Goal: Task Accomplishment & Management: Complete application form

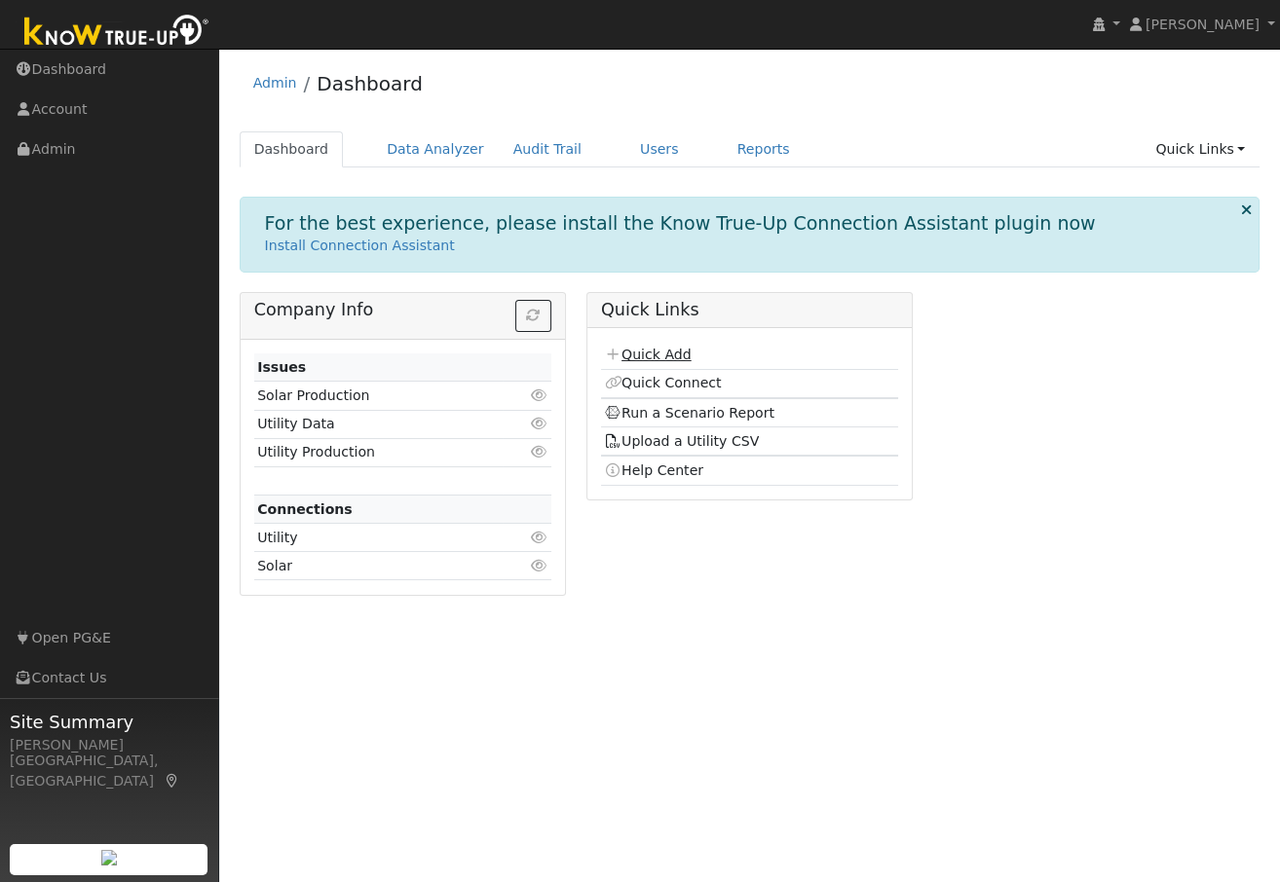
click at [646, 354] on link "Quick Add" at bounding box center [647, 355] width 87 height 16
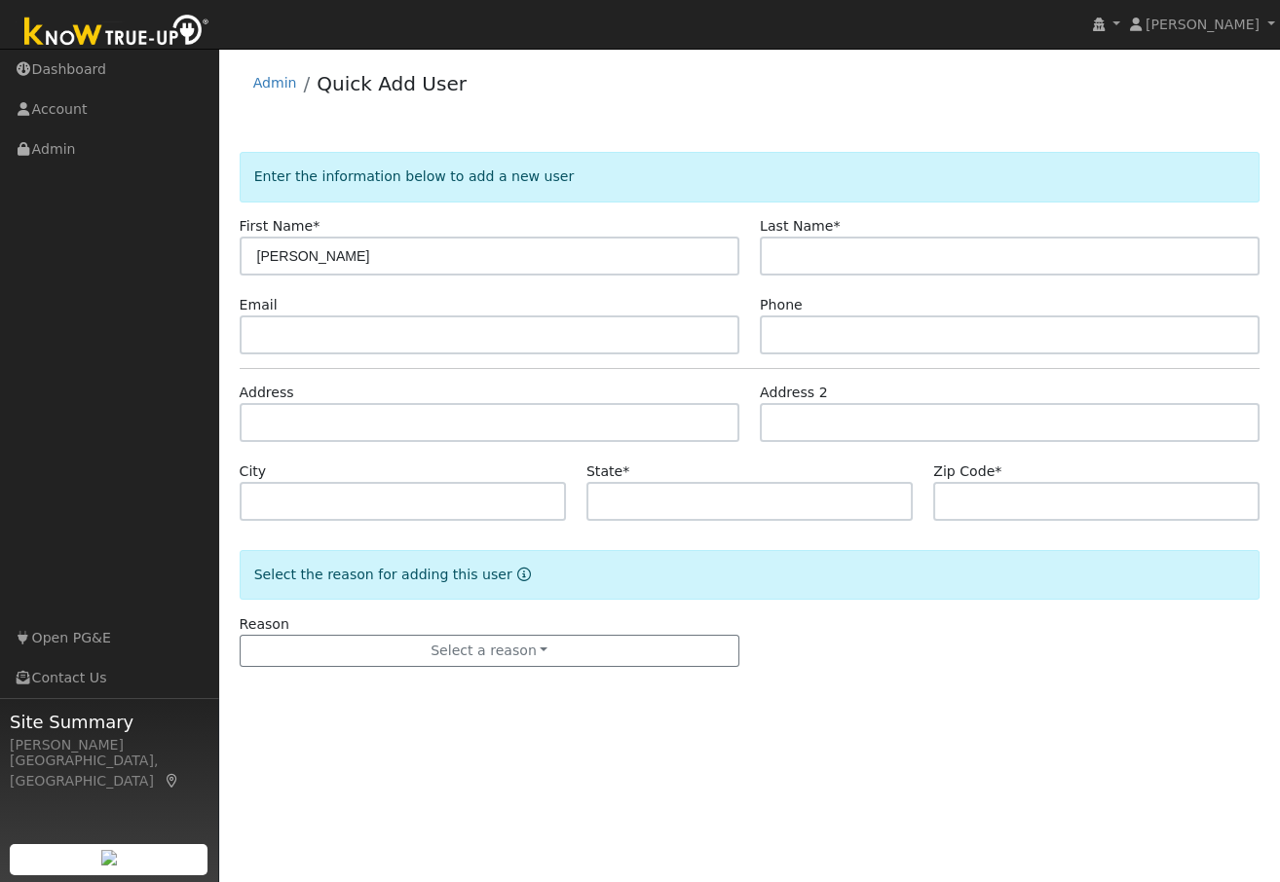
type input "[PERSON_NAME]"
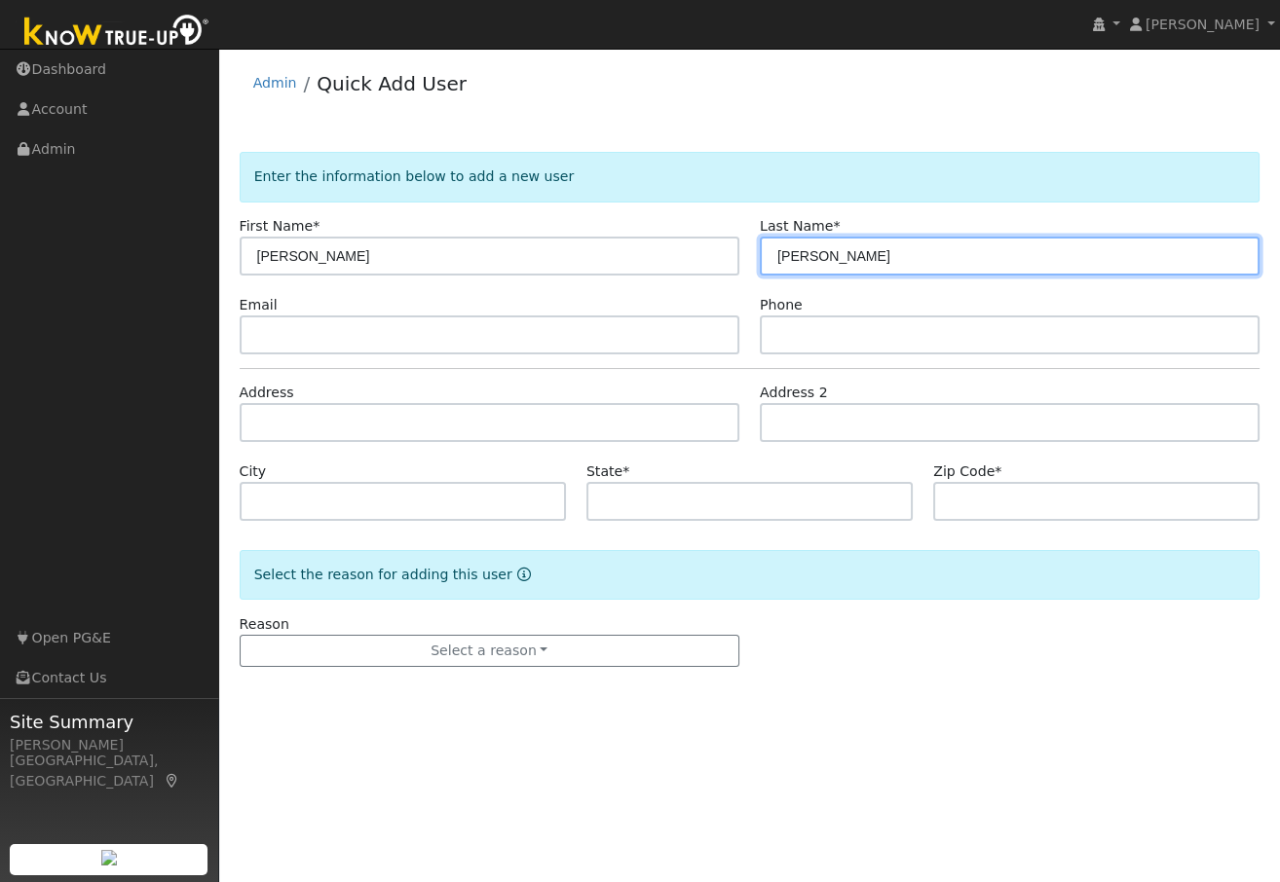
type input "Walgenbach"
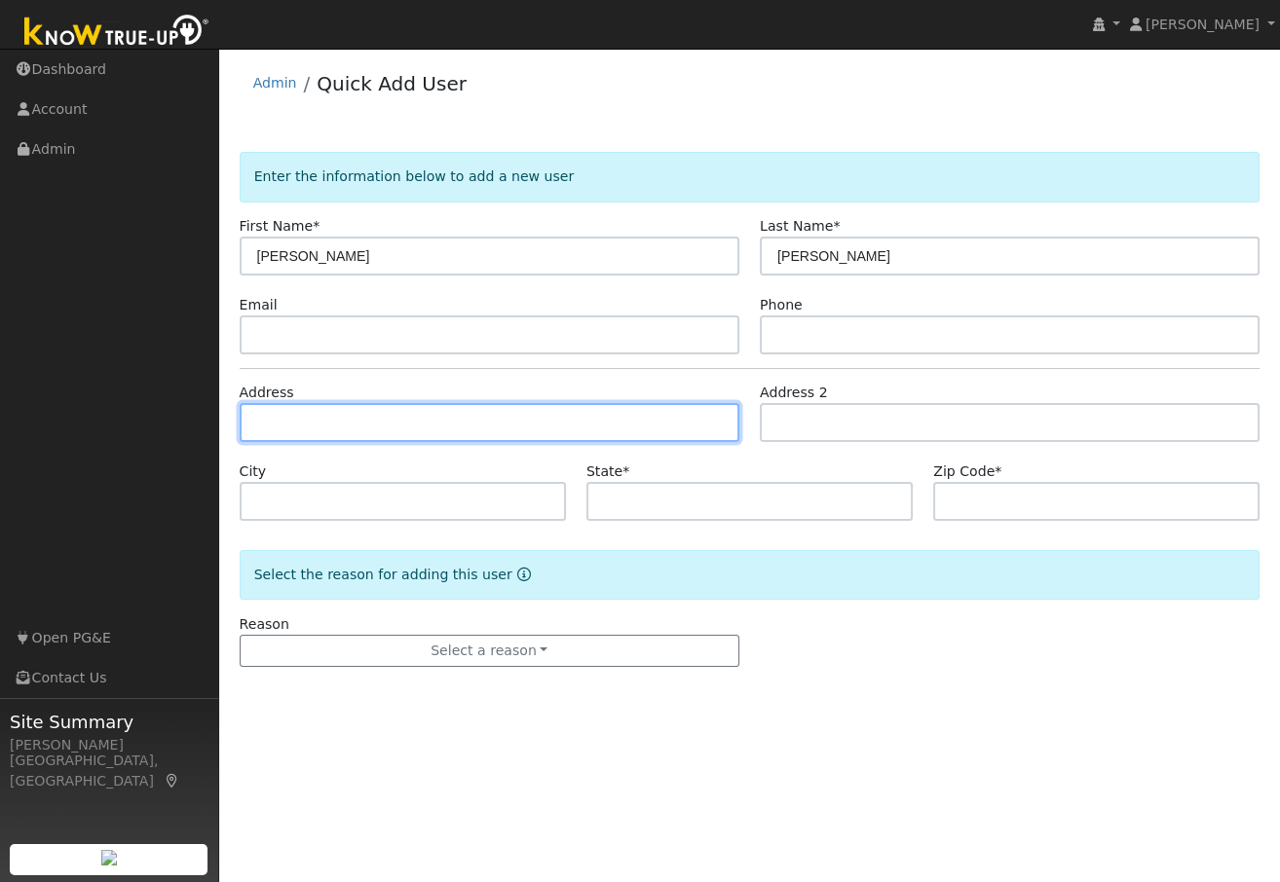
click at [336, 413] on input "text" at bounding box center [490, 422] width 500 height 39
type input "789 Lakecrest Drive"
type input "El Dorado Hills"
type input "CA"
type input "95762"
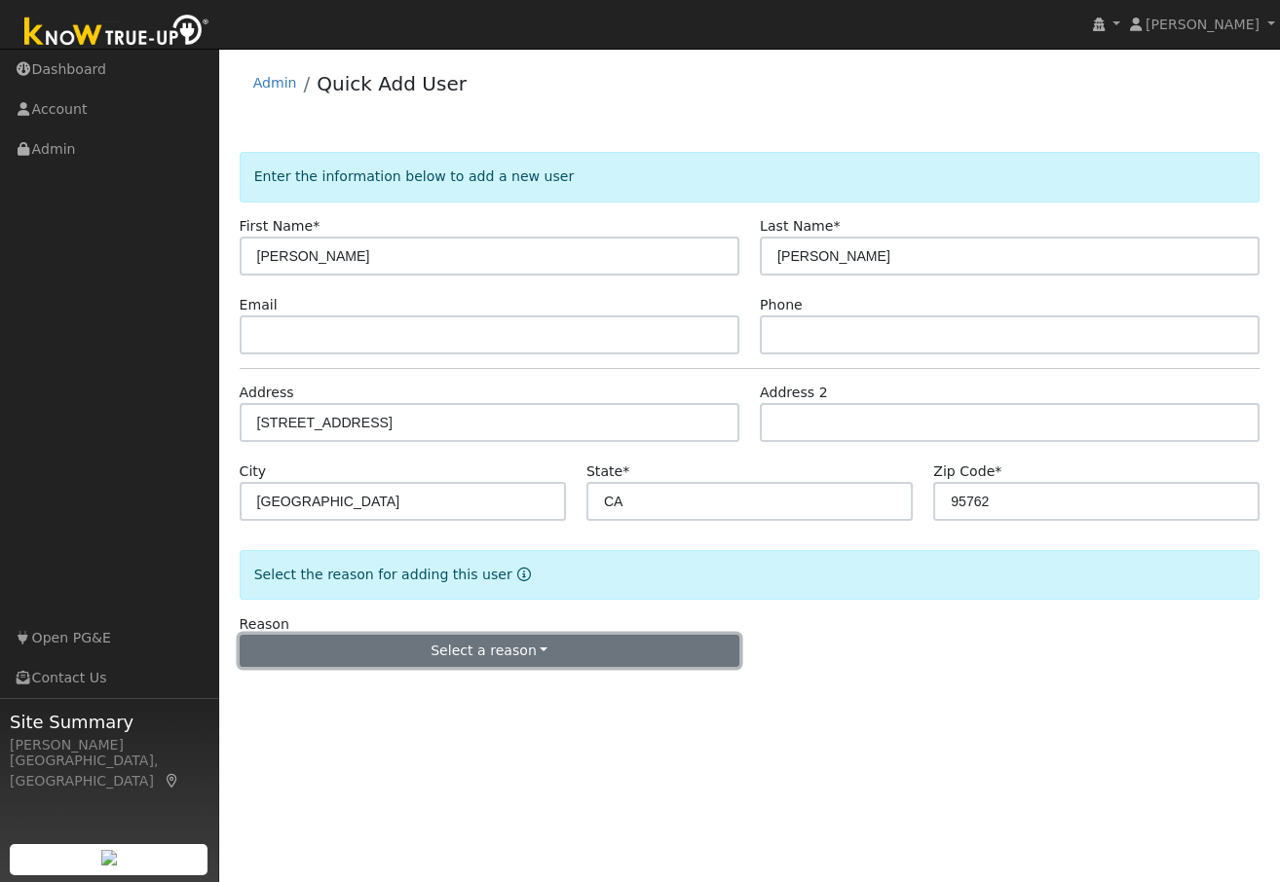
click at [495, 647] on button "Select a reason" at bounding box center [490, 651] width 500 height 33
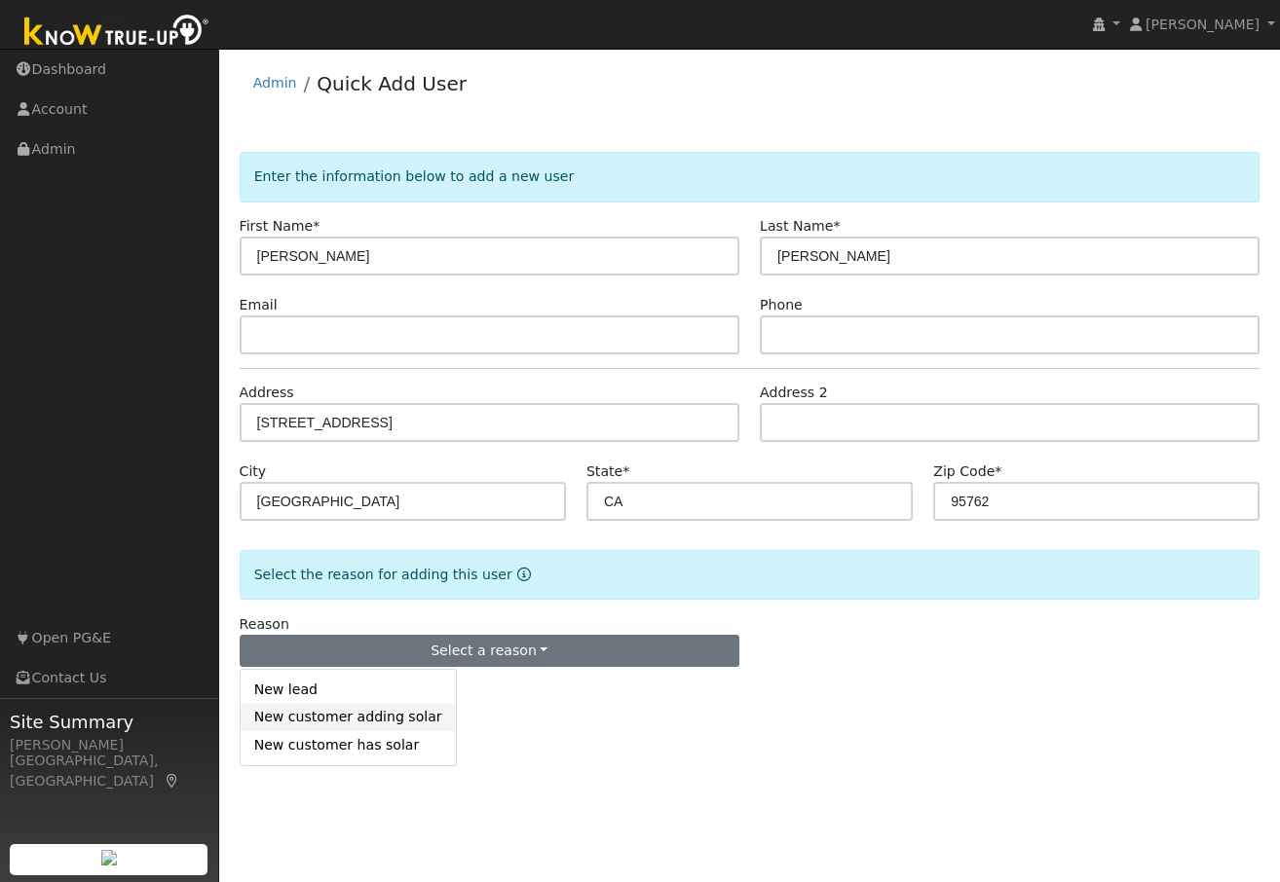
click at [364, 720] on link "New customer adding solar" at bounding box center [348, 717] width 215 height 27
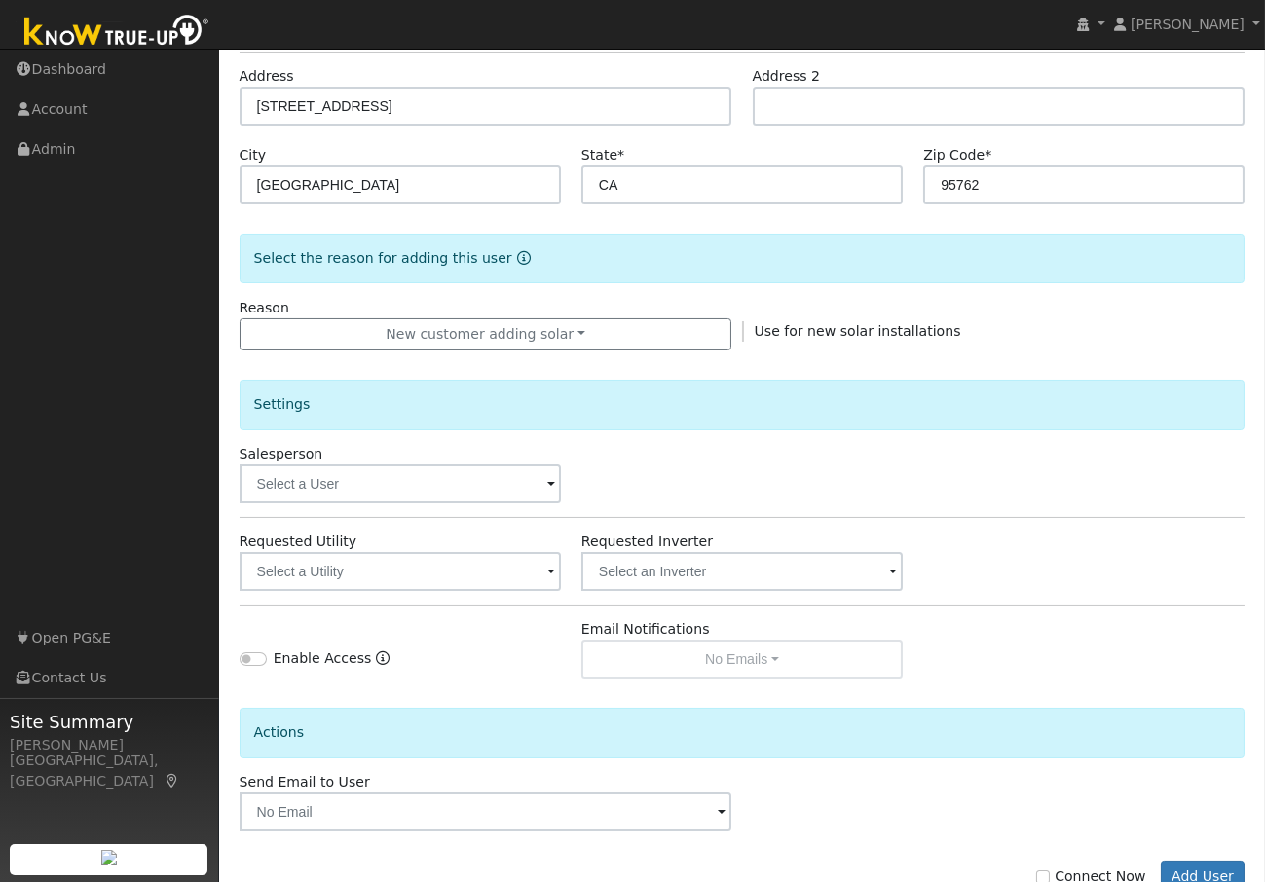
scroll to position [375, 0]
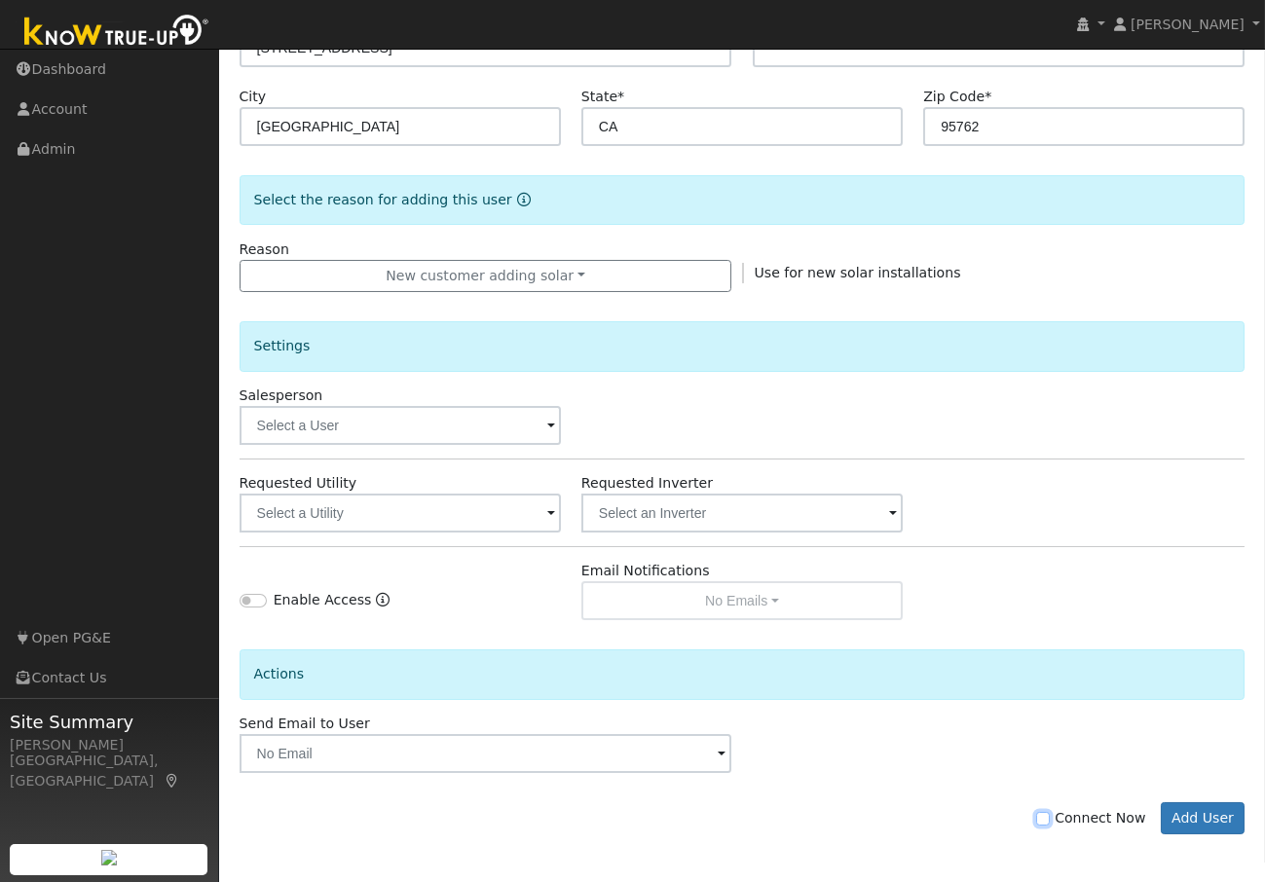
click at [1050, 815] on input "Connect Now" at bounding box center [1043, 819] width 14 height 14
checkbox input "true"
click at [1213, 821] on button "Add User" at bounding box center [1203, 819] width 85 height 33
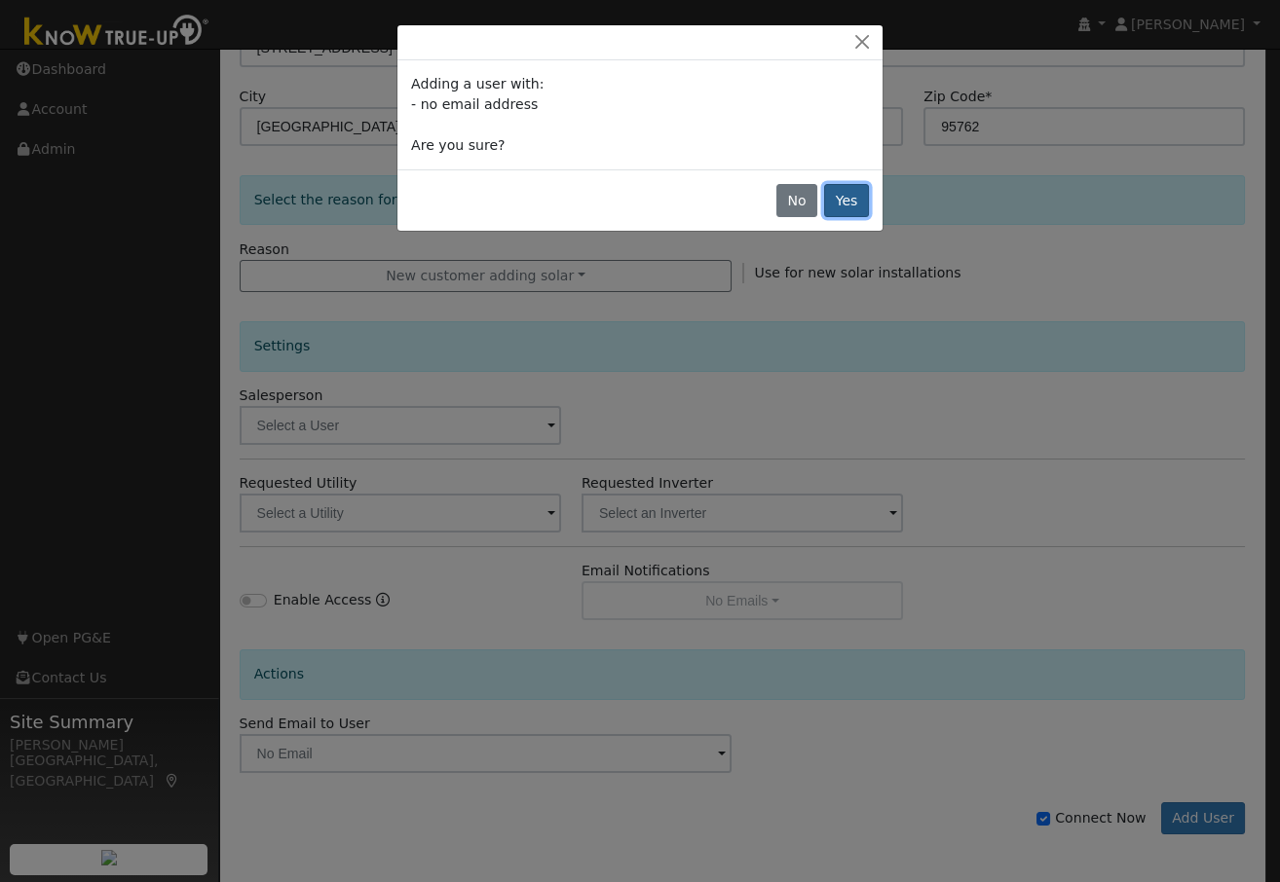
click at [839, 191] on button "Yes" at bounding box center [846, 200] width 45 height 33
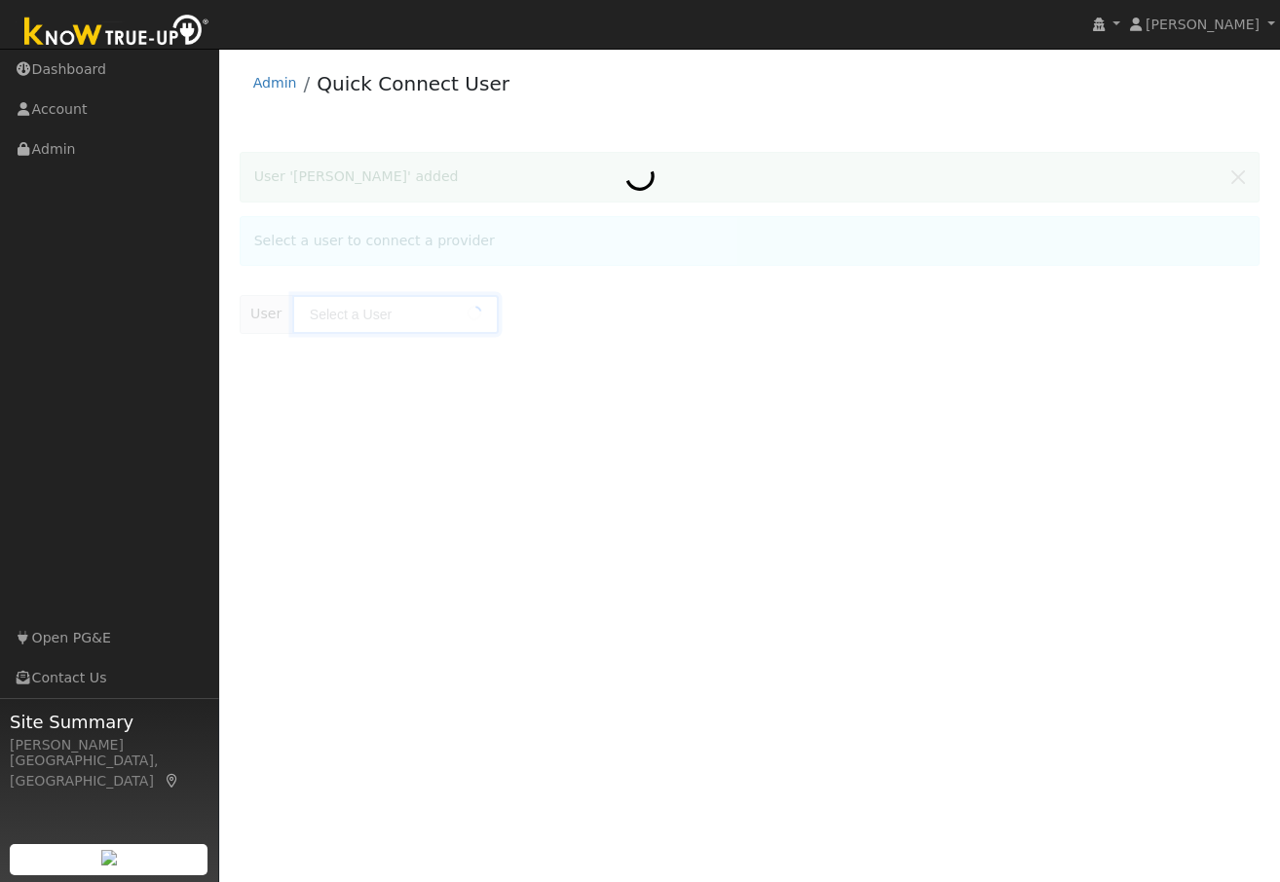
type input "[PERSON_NAME]"
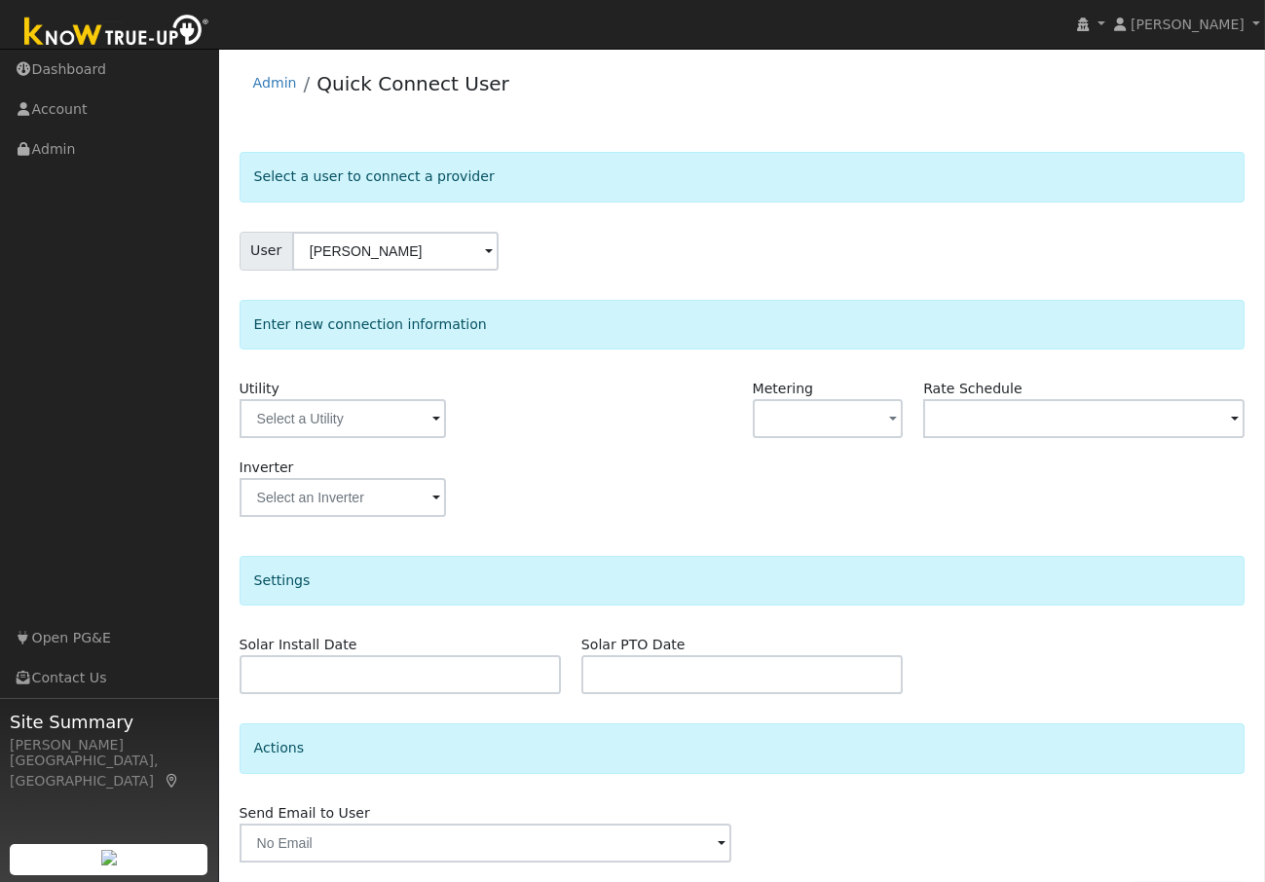
click at [436, 415] on span at bounding box center [436, 420] width 8 height 22
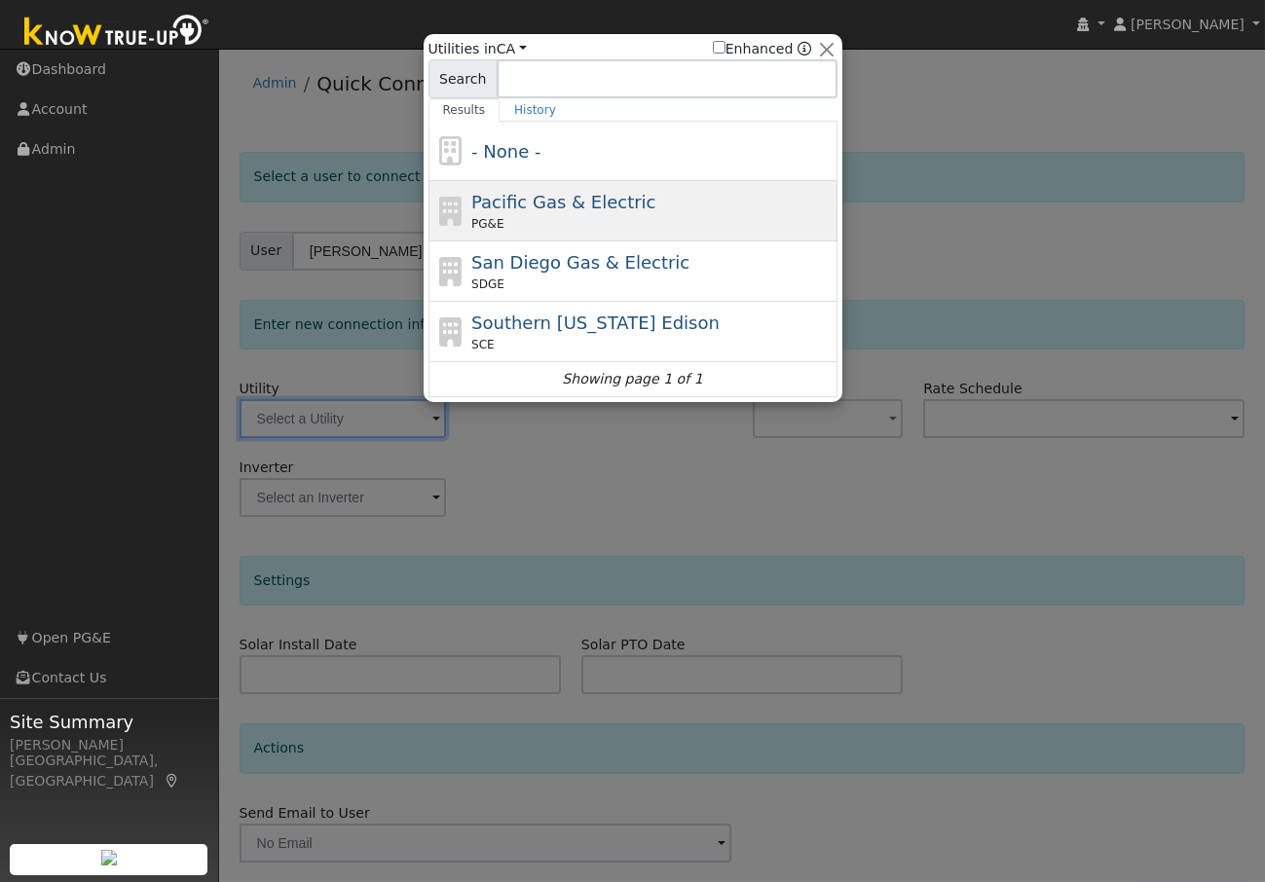
click at [540, 206] on span "Pacific Gas & Electric" at bounding box center [563, 202] width 184 height 20
type input "PG&E"
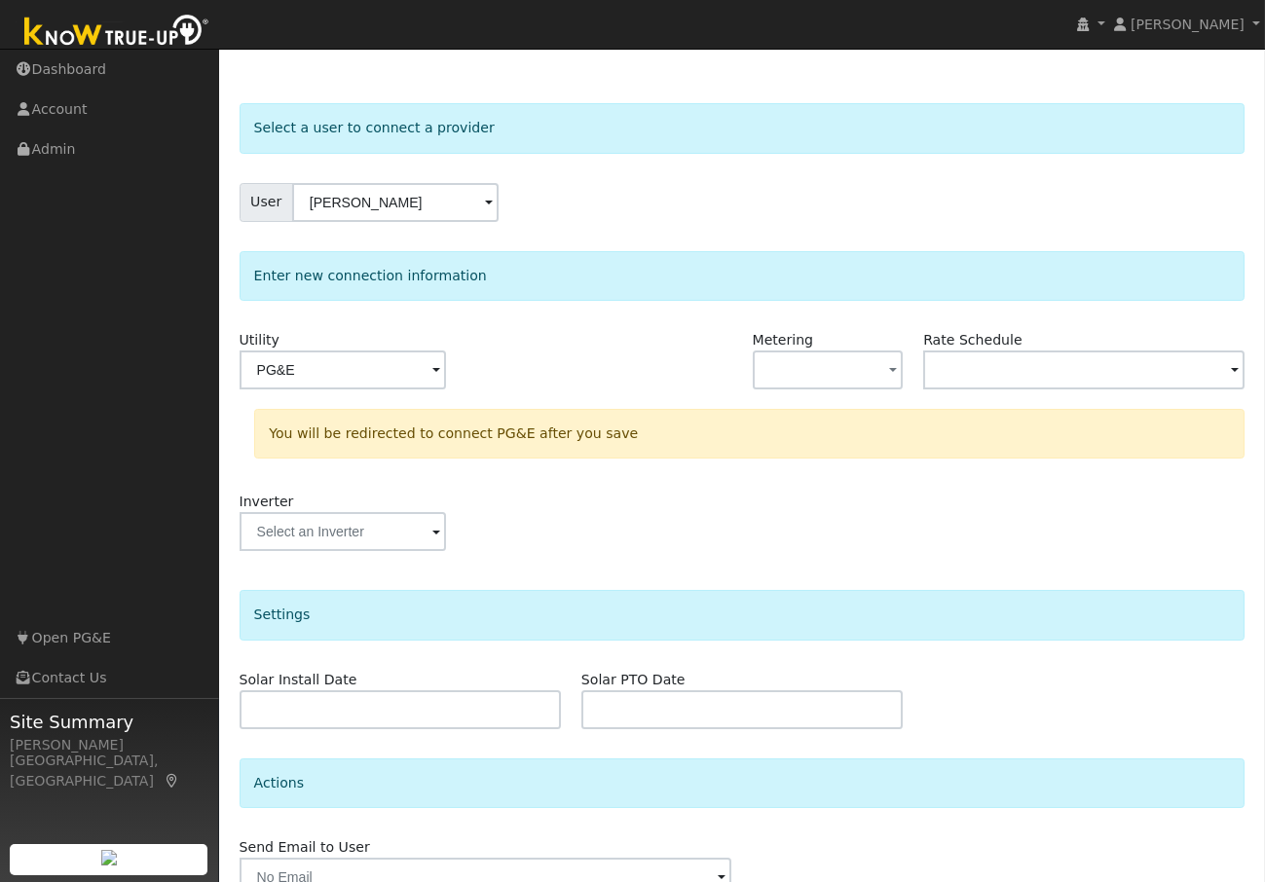
scroll to position [143, 0]
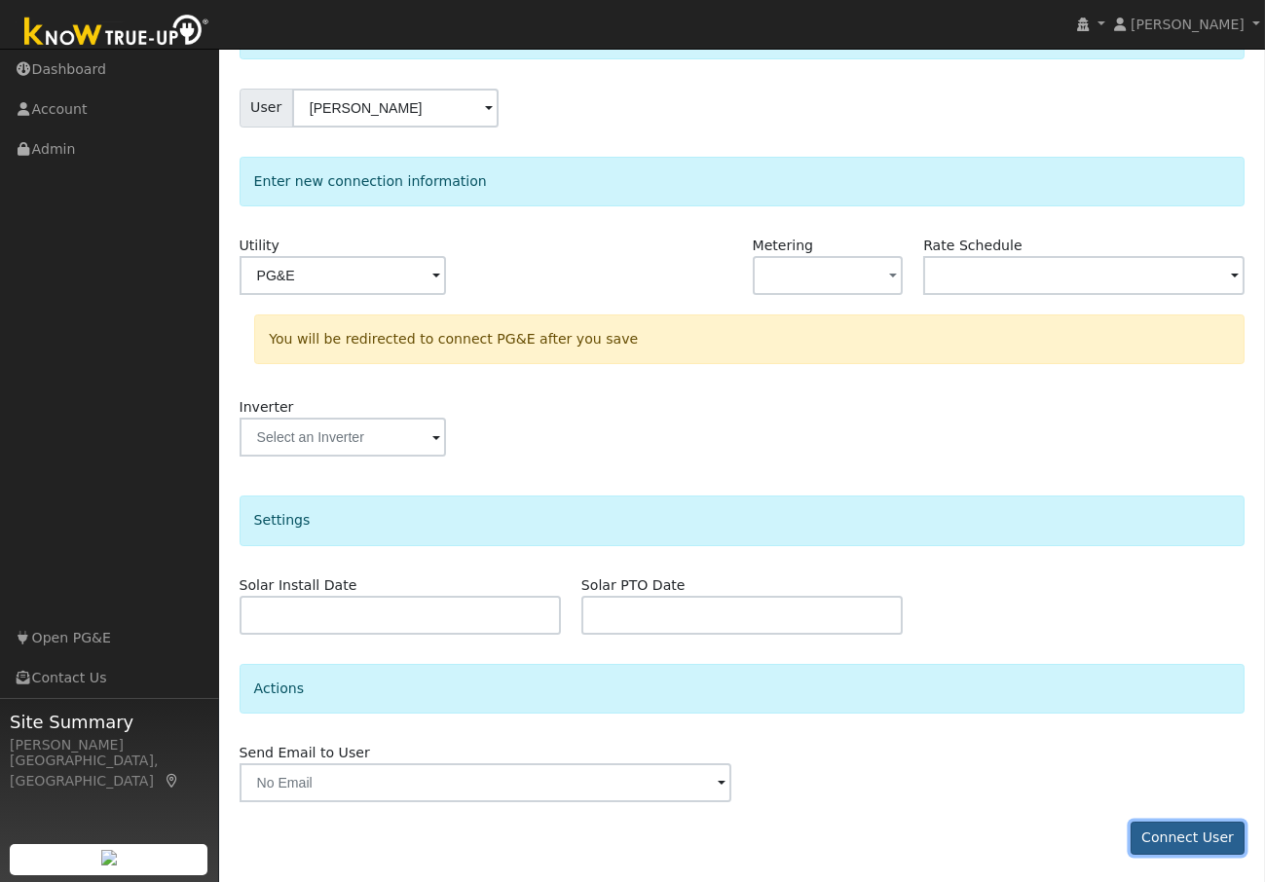
click at [1199, 838] on button "Connect User" at bounding box center [1188, 838] width 115 height 33
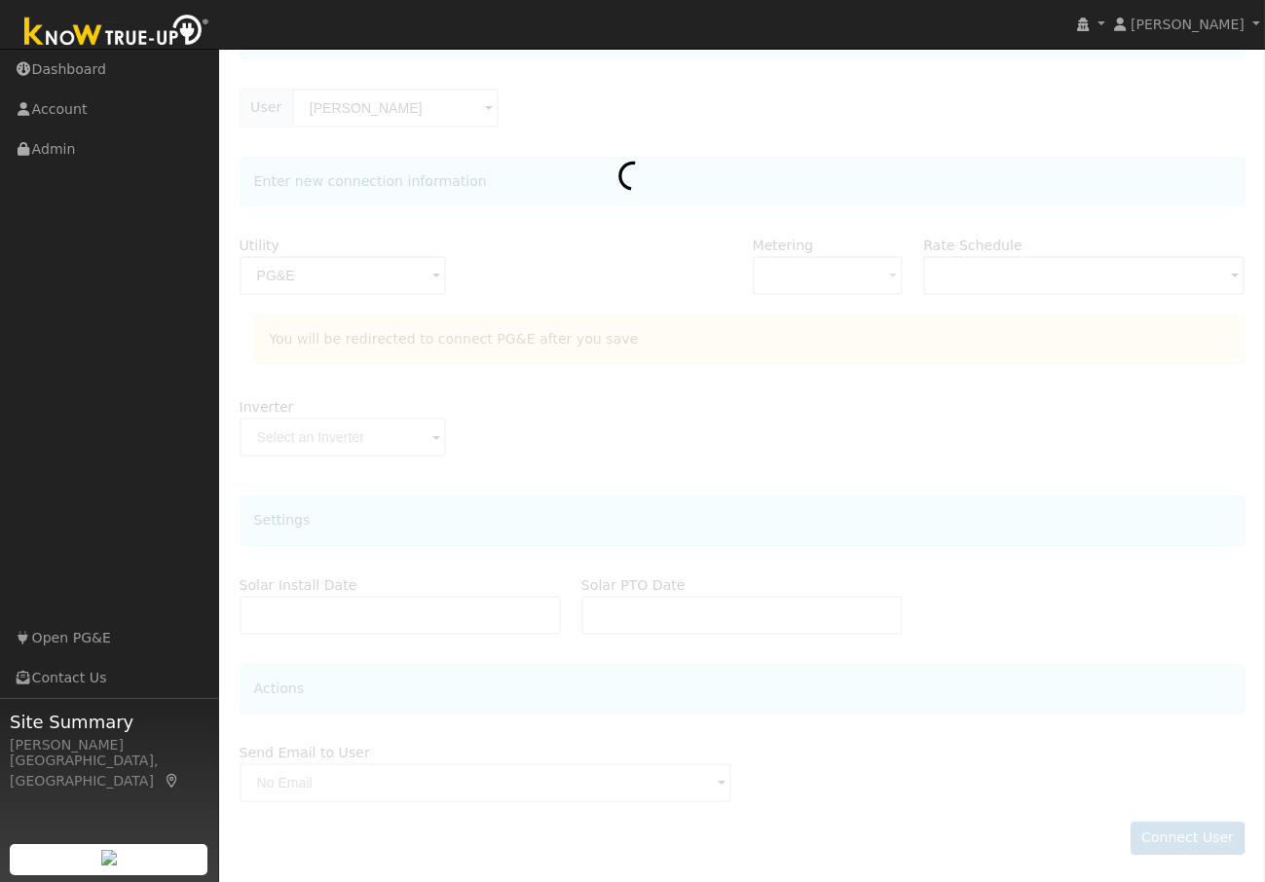
click at [678, 432] on div at bounding box center [743, 441] width 1006 height 865
click at [623, 376] on div at bounding box center [743, 441] width 1006 height 865
click at [48, 154] on link "Admin" at bounding box center [109, 150] width 219 height 40
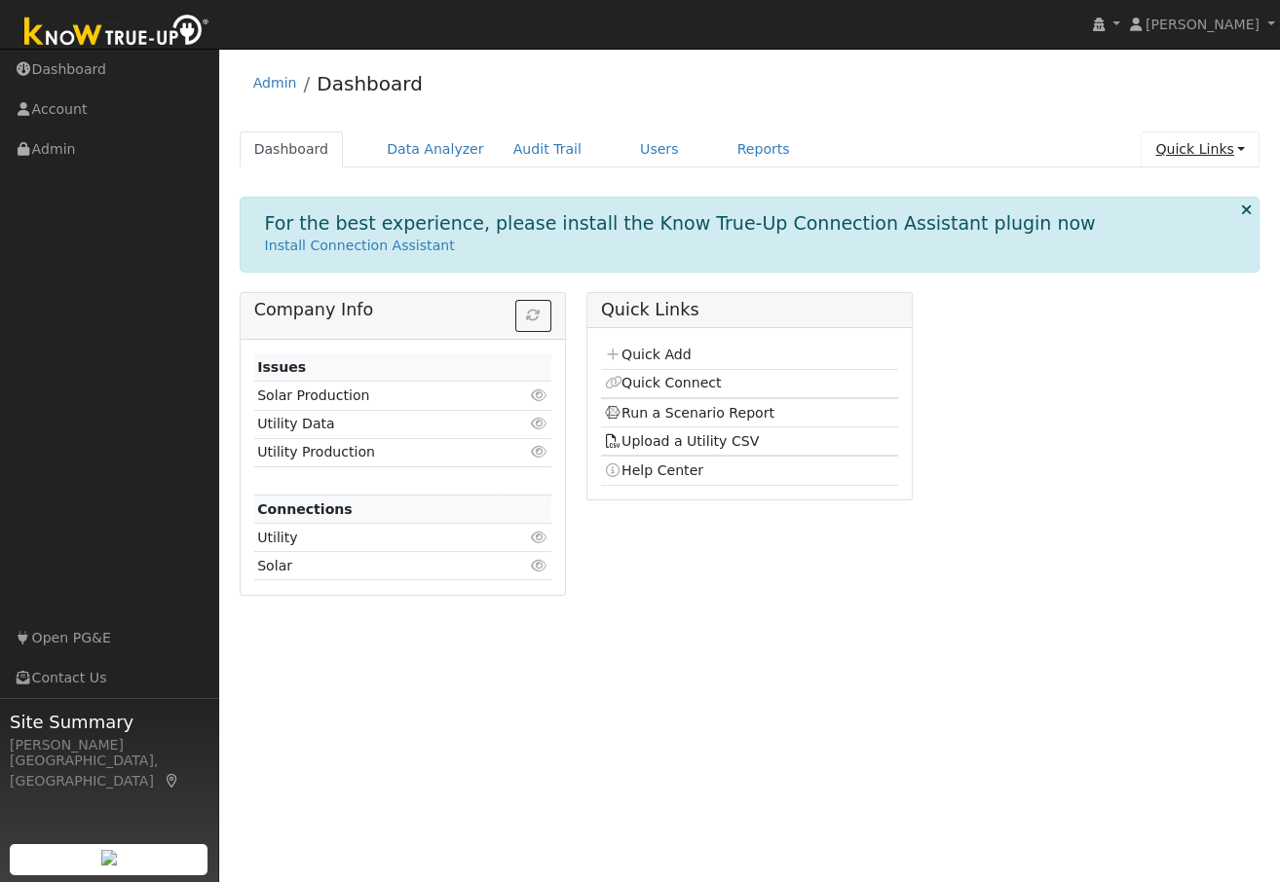
click at [1188, 149] on link "Quick Links" at bounding box center [1200, 149] width 119 height 36
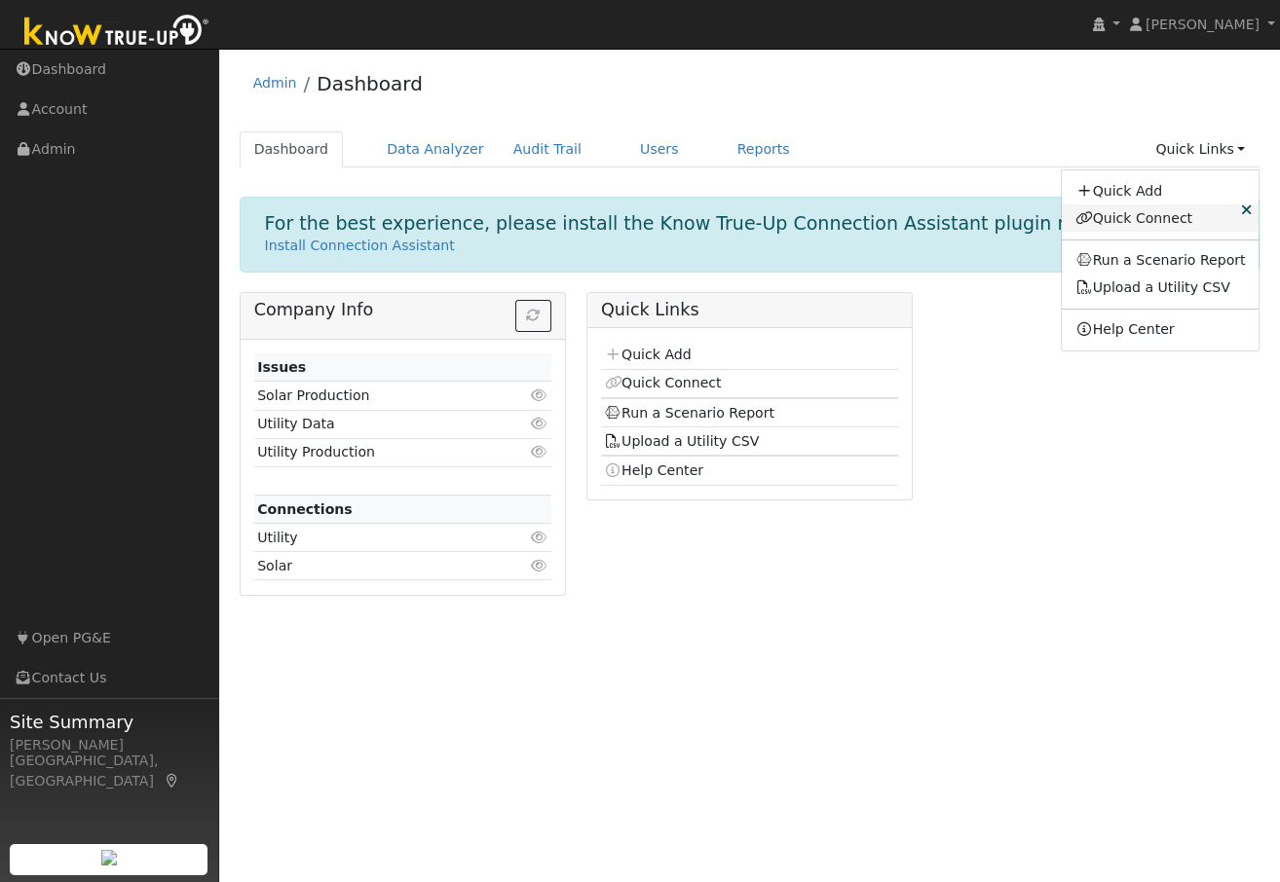
click at [1129, 218] on link "Quick Connect" at bounding box center [1161, 218] width 198 height 27
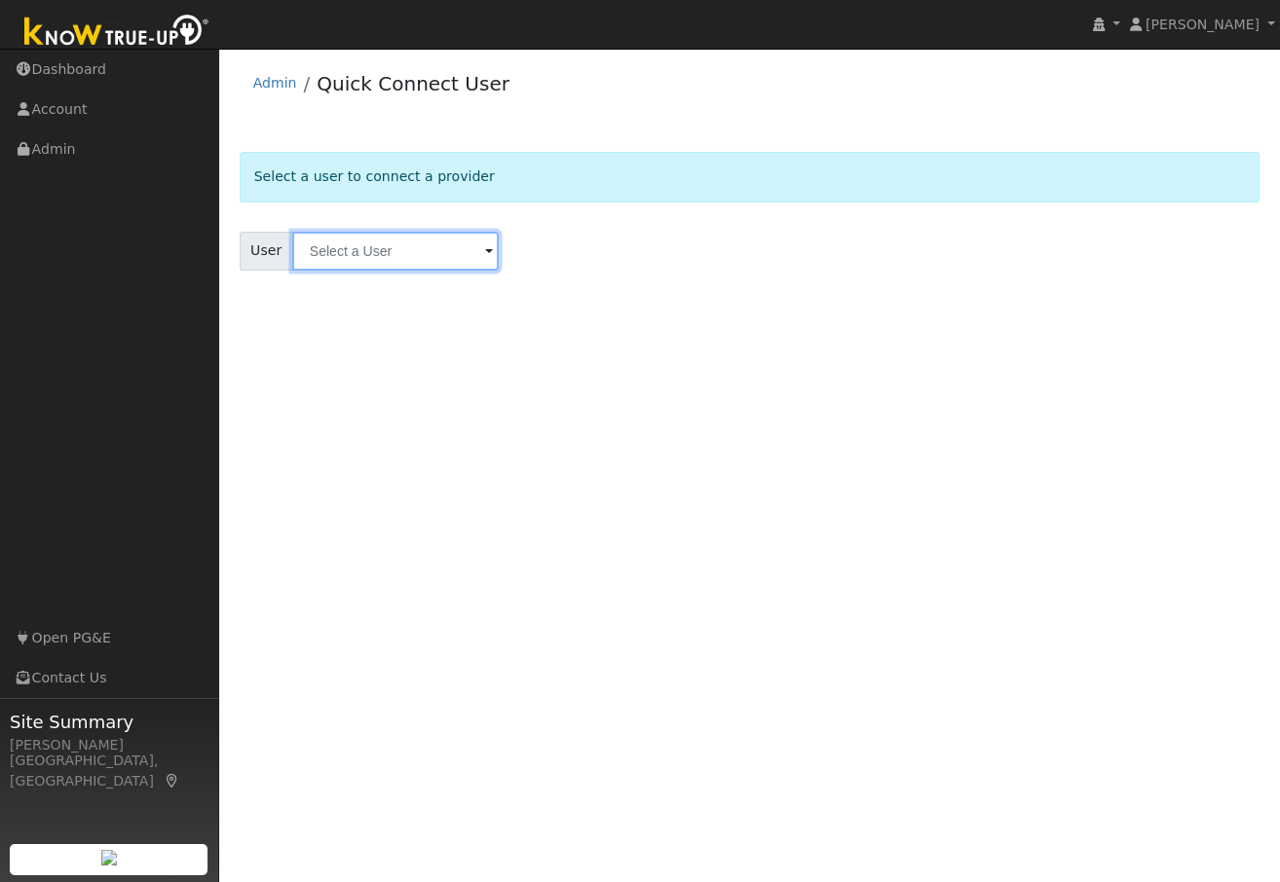
click at [371, 244] on input "text" at bounding box center [395, 251] width 206 height 39
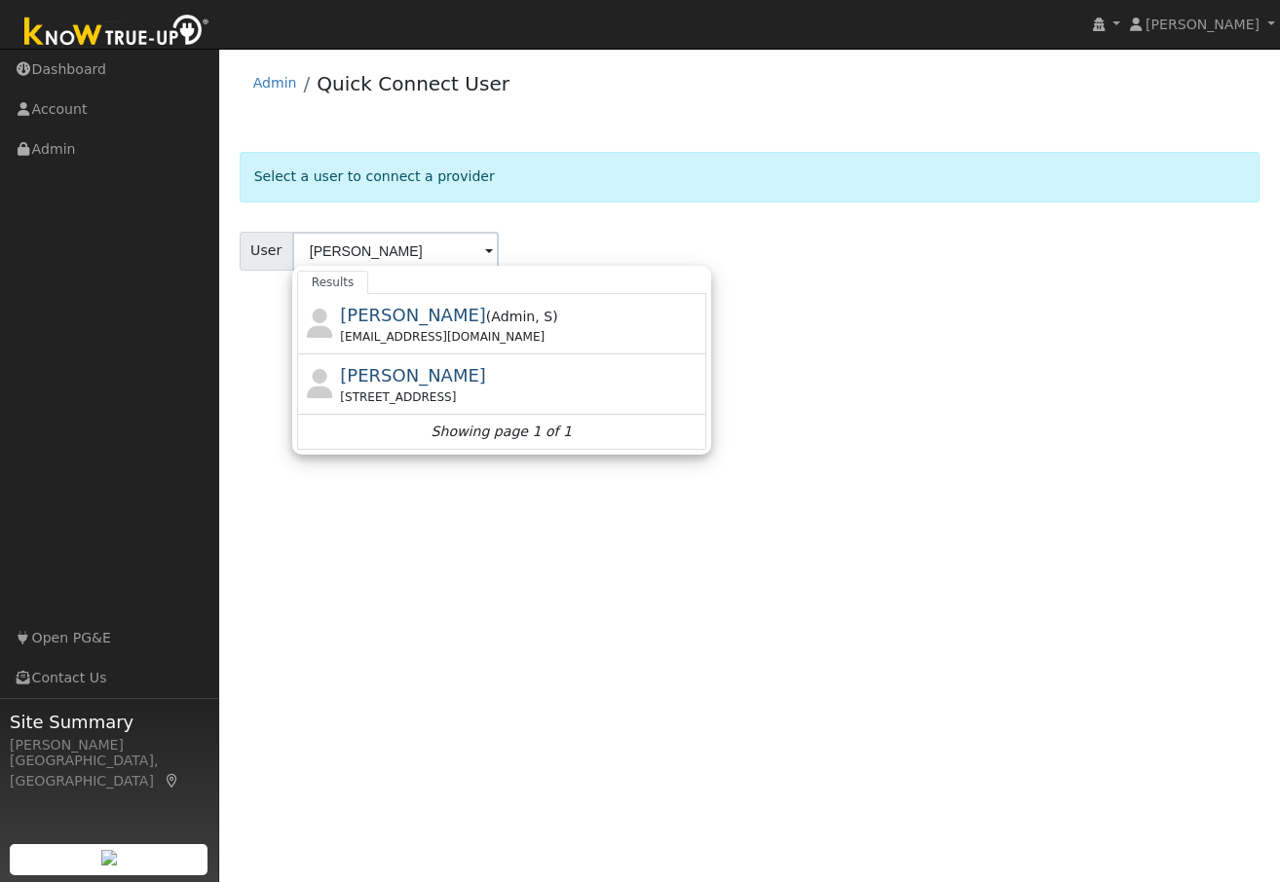
click at [398, 382] on span "Paul Walgenbach" at bounding box center [413, 375] width 146 height 20
type input "Paul Walgenbach"
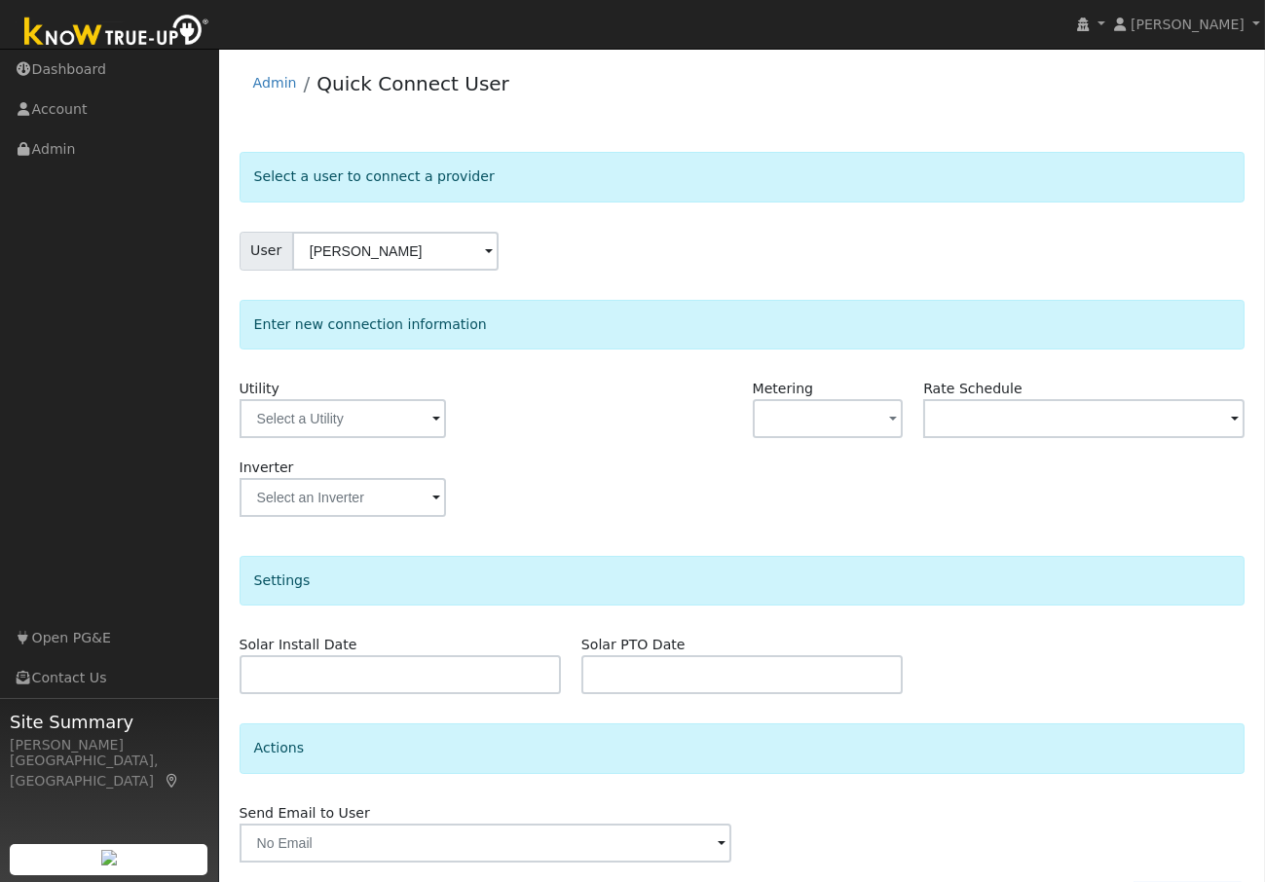
click at [435, 419] on span at bounding box center [436, 420] width 8 height 22
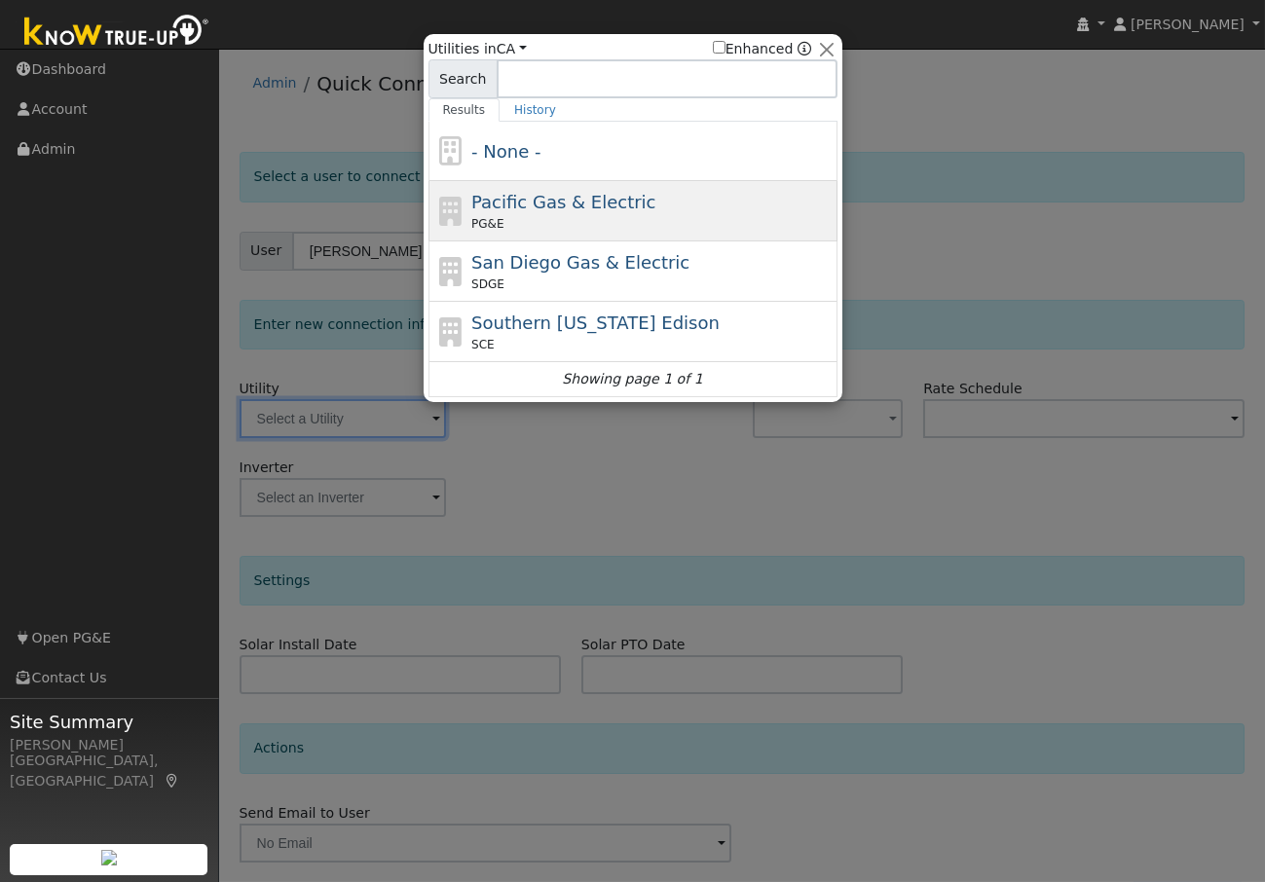
click at [499, 206] on span "Pacific Gas & Electric" at bounding box center [563, 202] width 184 height 20
type input "PG&E"
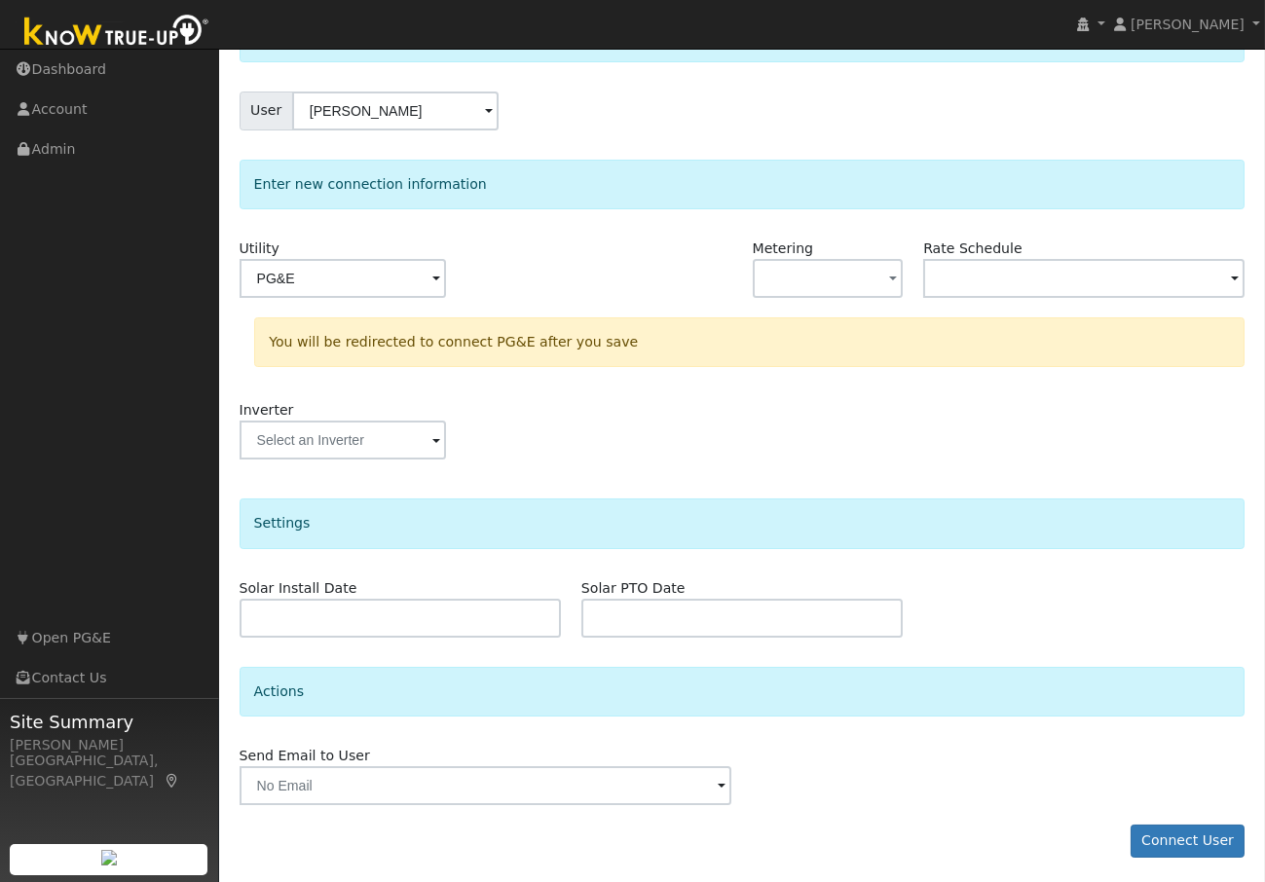
scroll to position [143, 0]
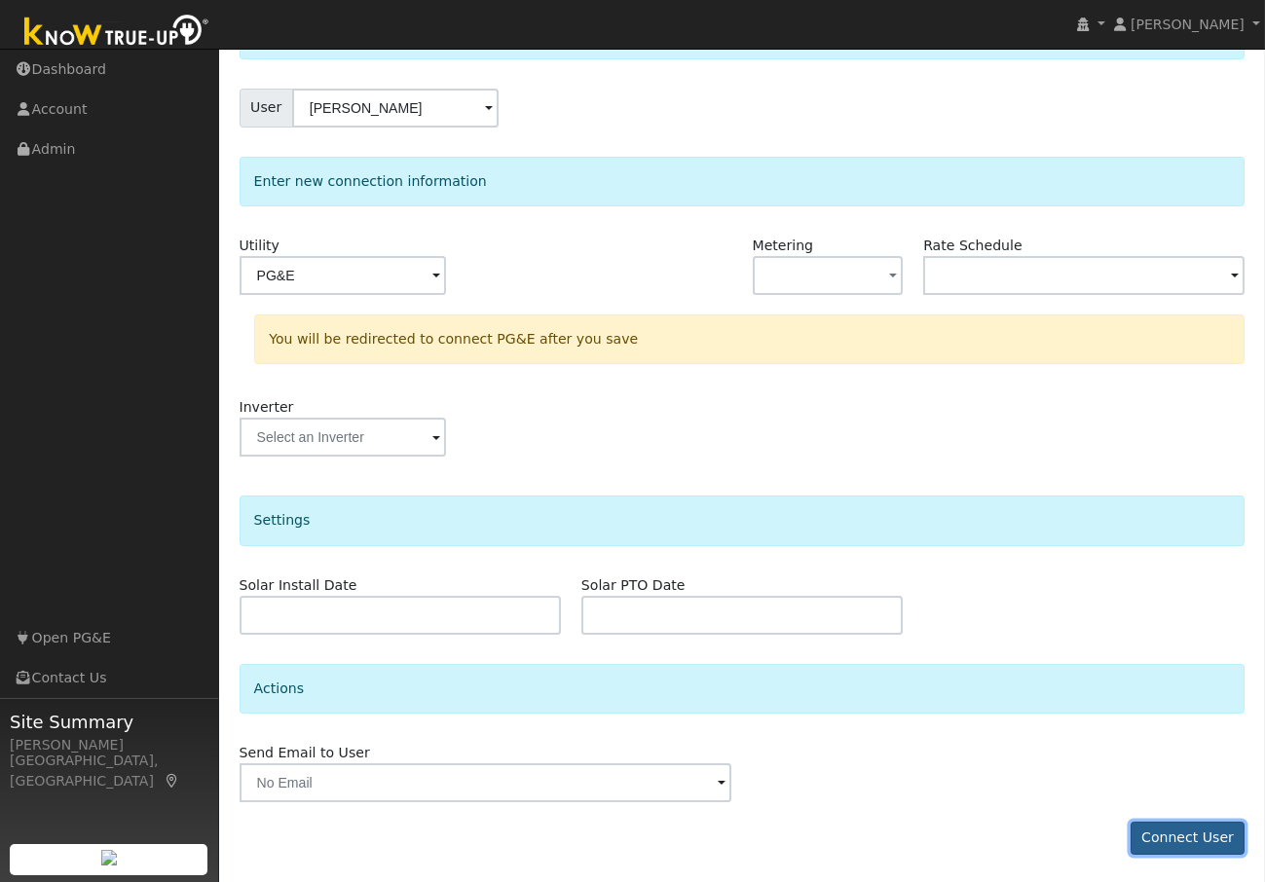
click at [1173, 830] on button "Connect User" at bounding box center [1188, 838] width 115 height 33
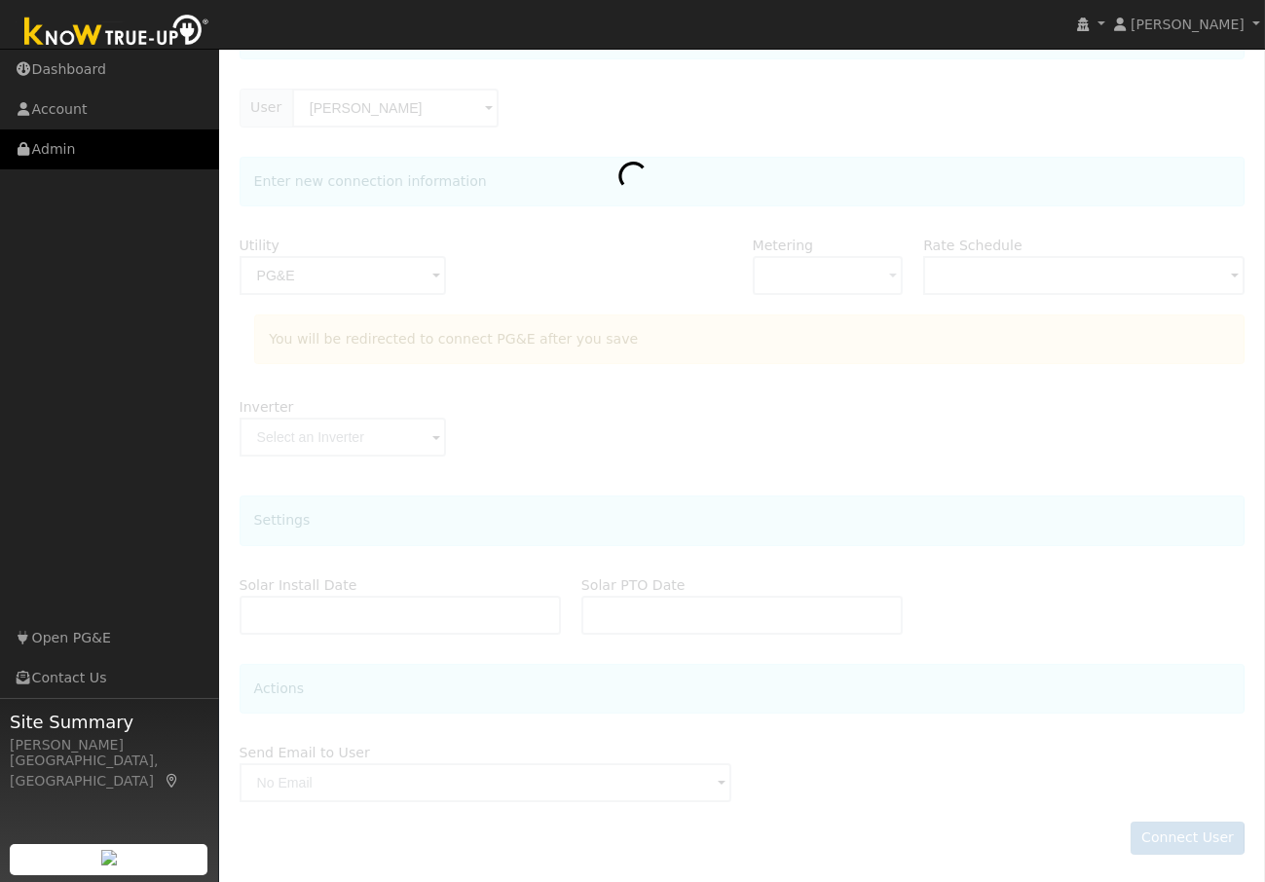
click at [50, 150] on link "Admin" at bounding box center [109, 150] width 219 height 40
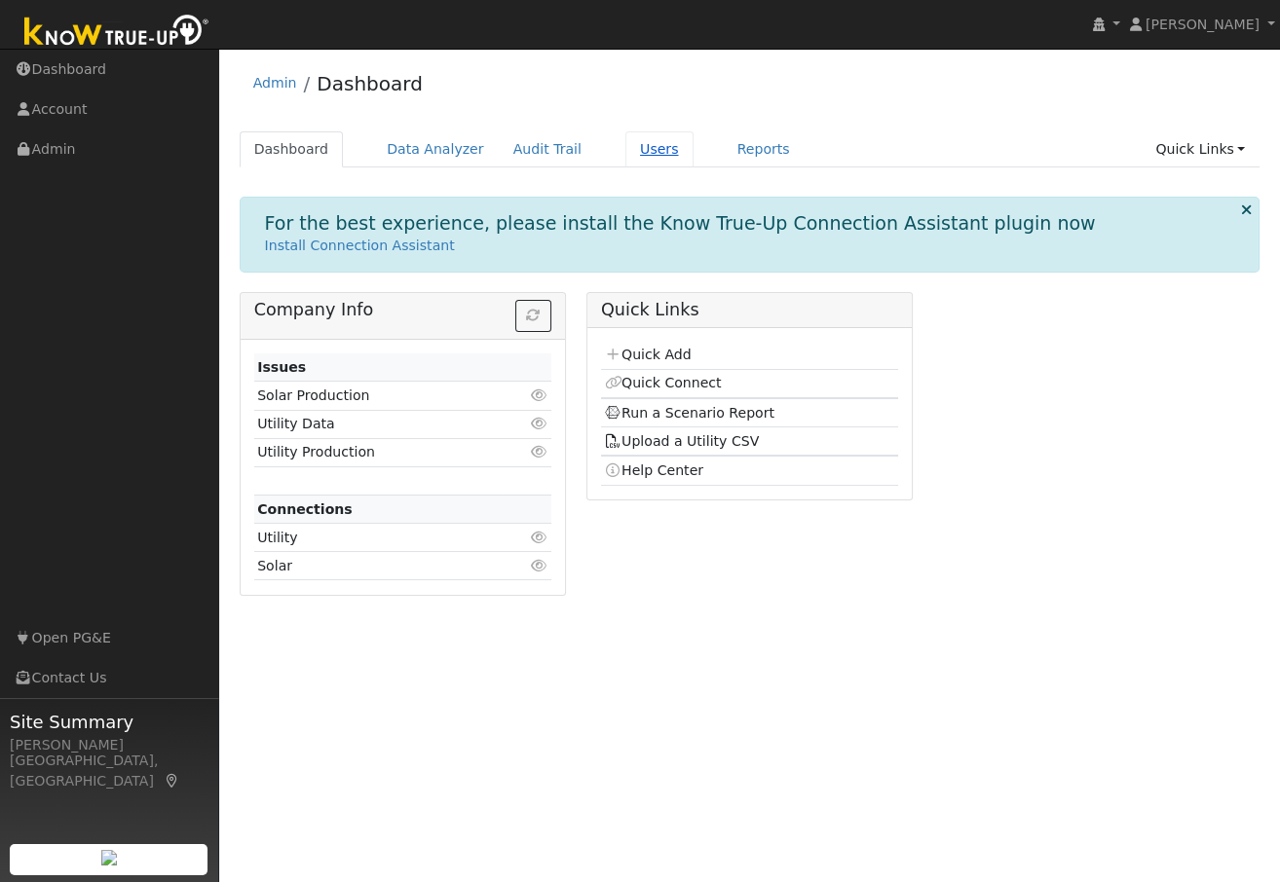
click at [630, 151] on link "Users" at bounding box center [659, 149] width 68 height 36
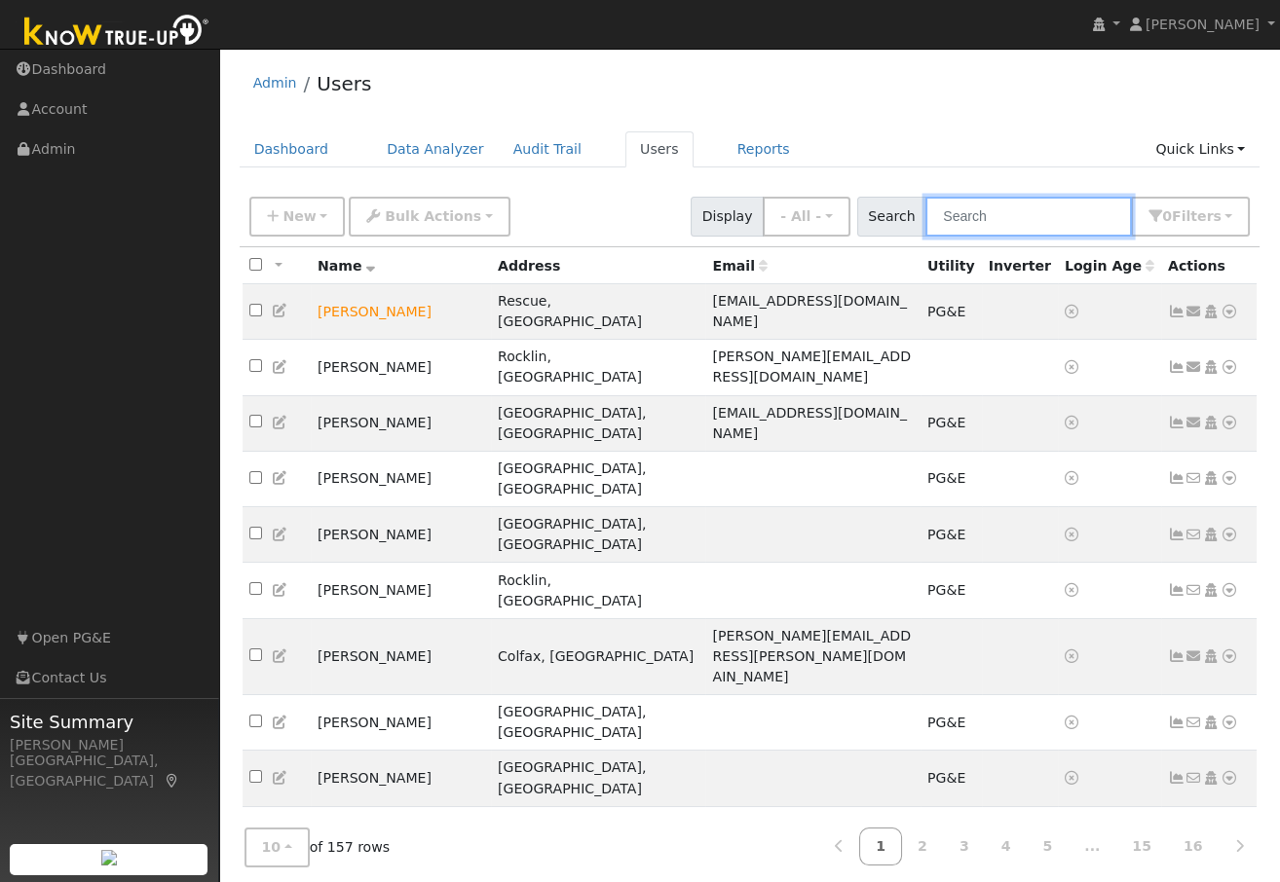
click at [955, 224] on input "text" at bounding box center [1028, 217] width 206 height 40
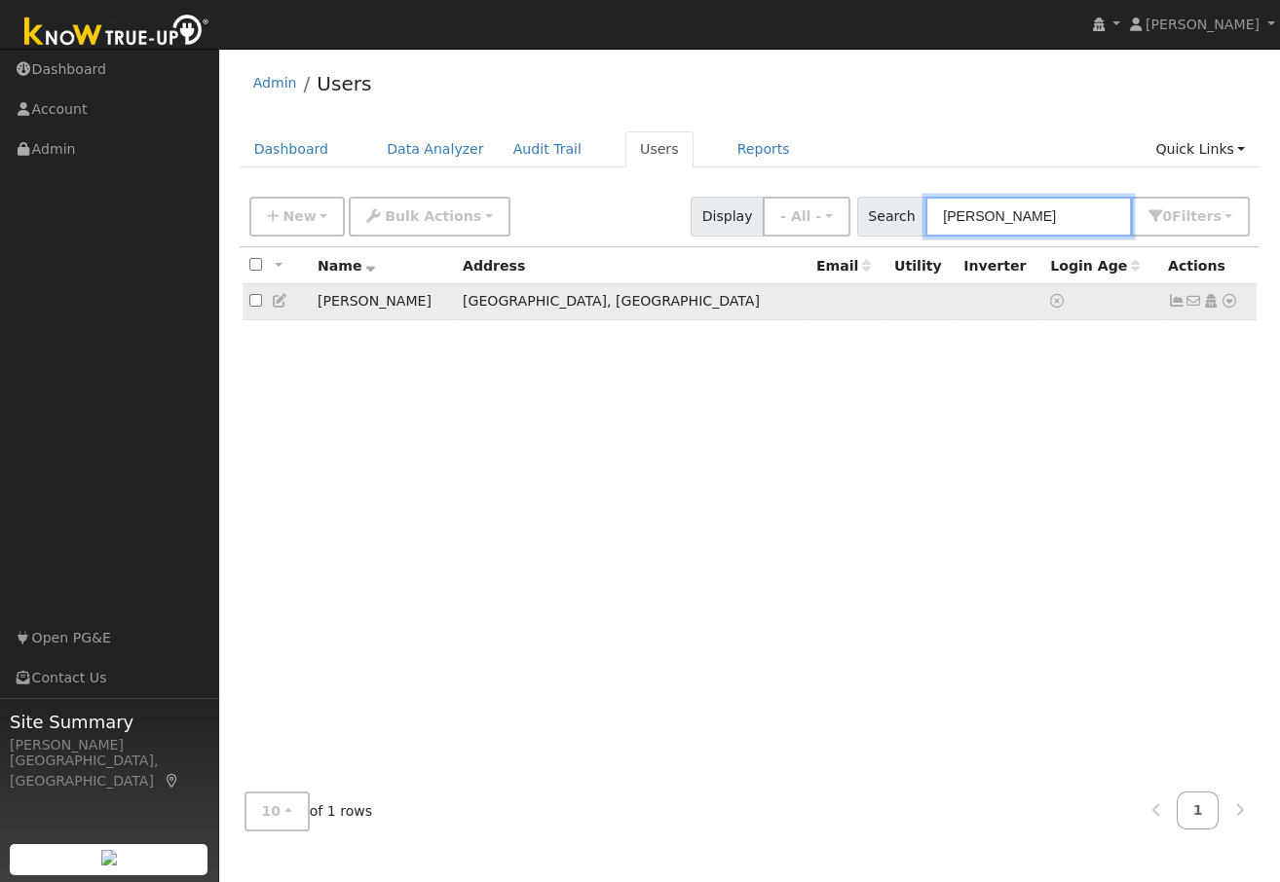
type input "Paul Walgen"
click at [456, 305] on td "[PERSON_NAME]" at bounding box center [383, 302] width 145 height 36
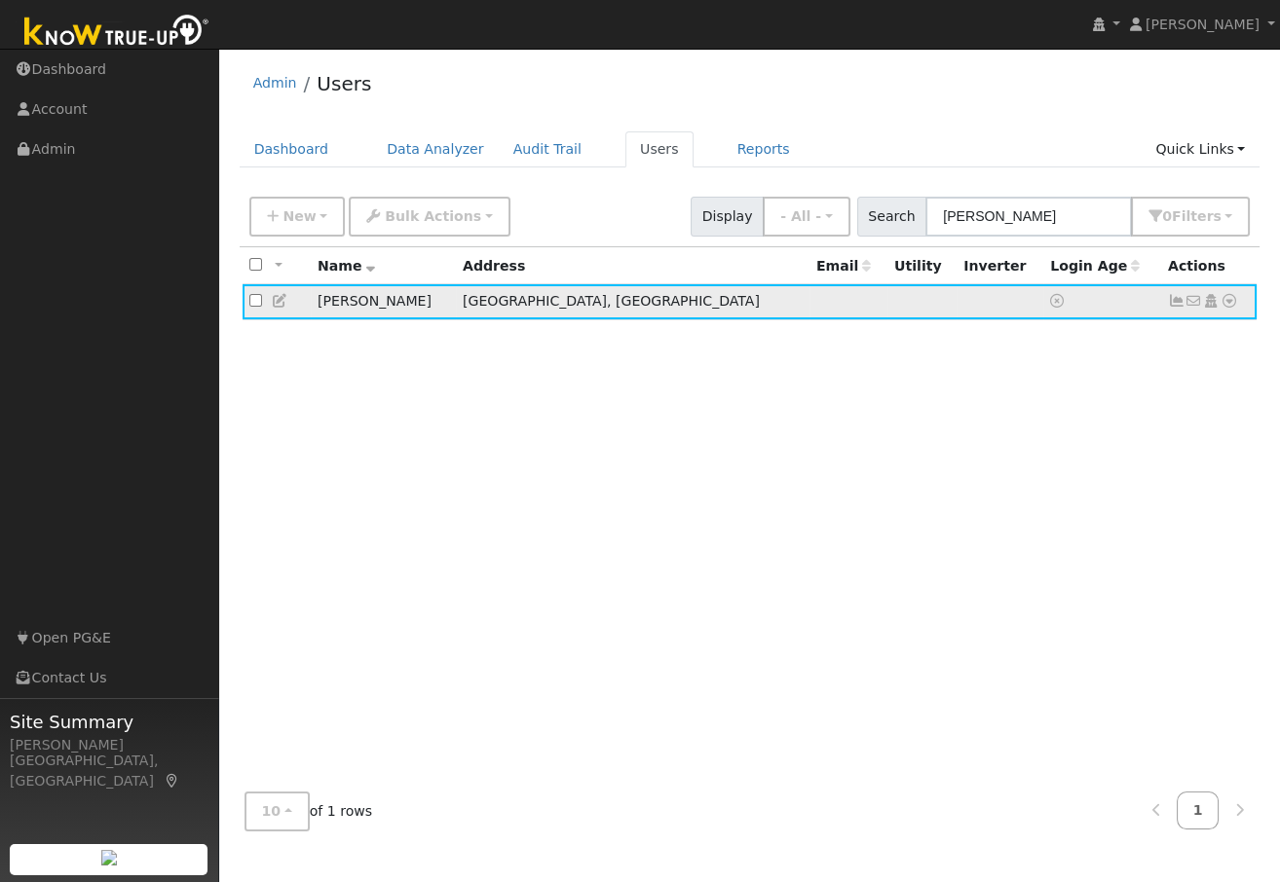
click at [1229, 303] on icon at bounding box center [1229, 301] width 18 height 14
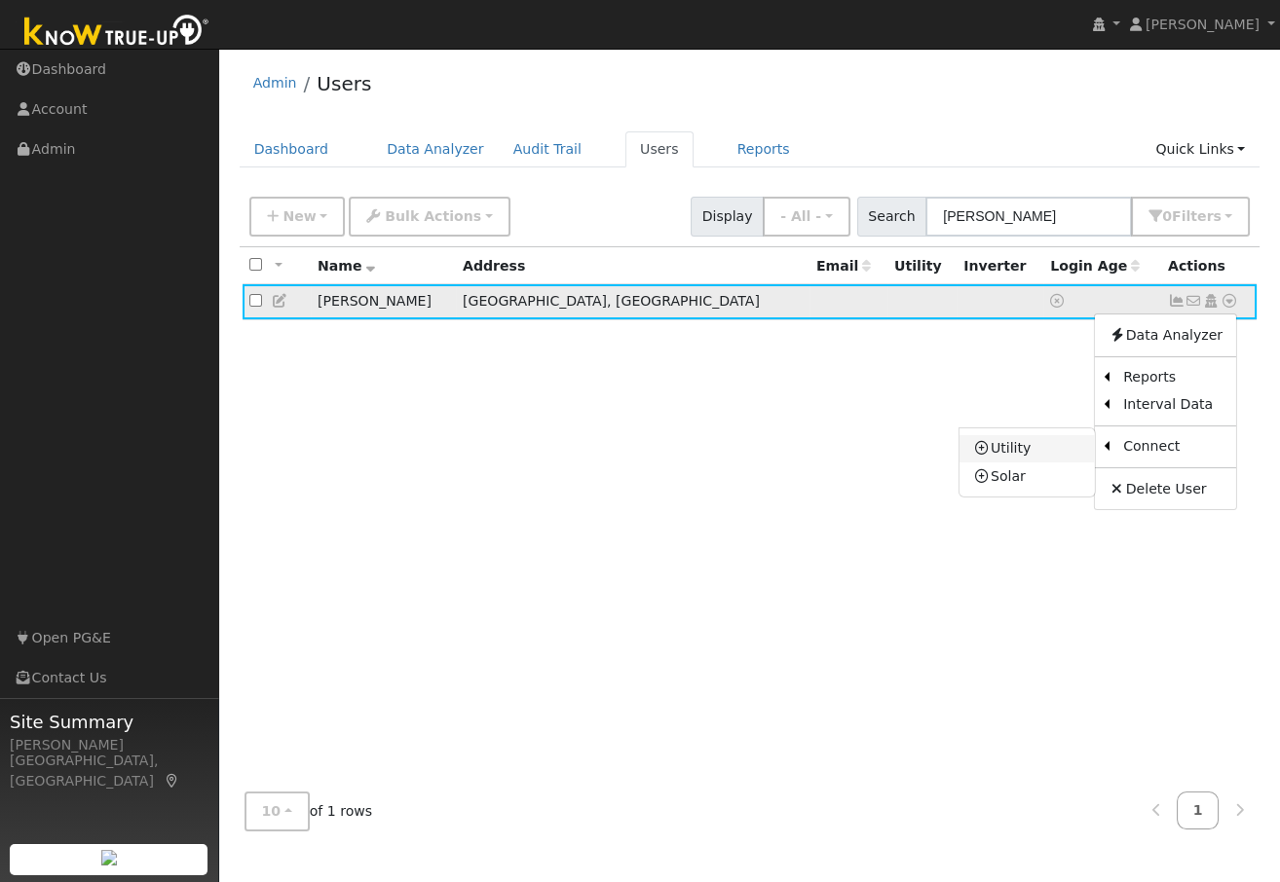
click at [1010, 447] on link "Utility" at bounding box center [1026, 448] width 135 height 27
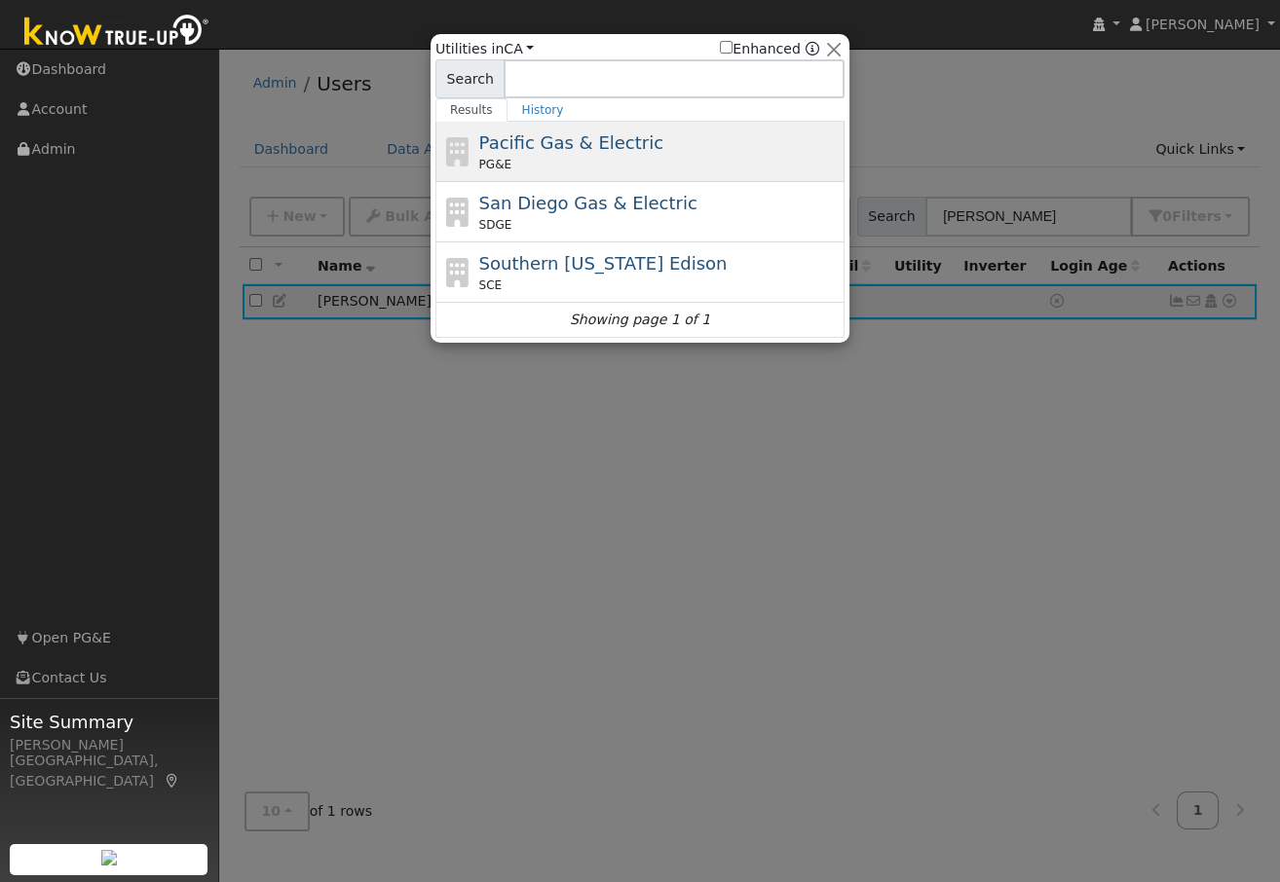
click at [542, 156] on div "PG&E" at bounding box center [659, 165] width 361 height 18
